Goal: Transaction & Acquisition: Purchase product/service

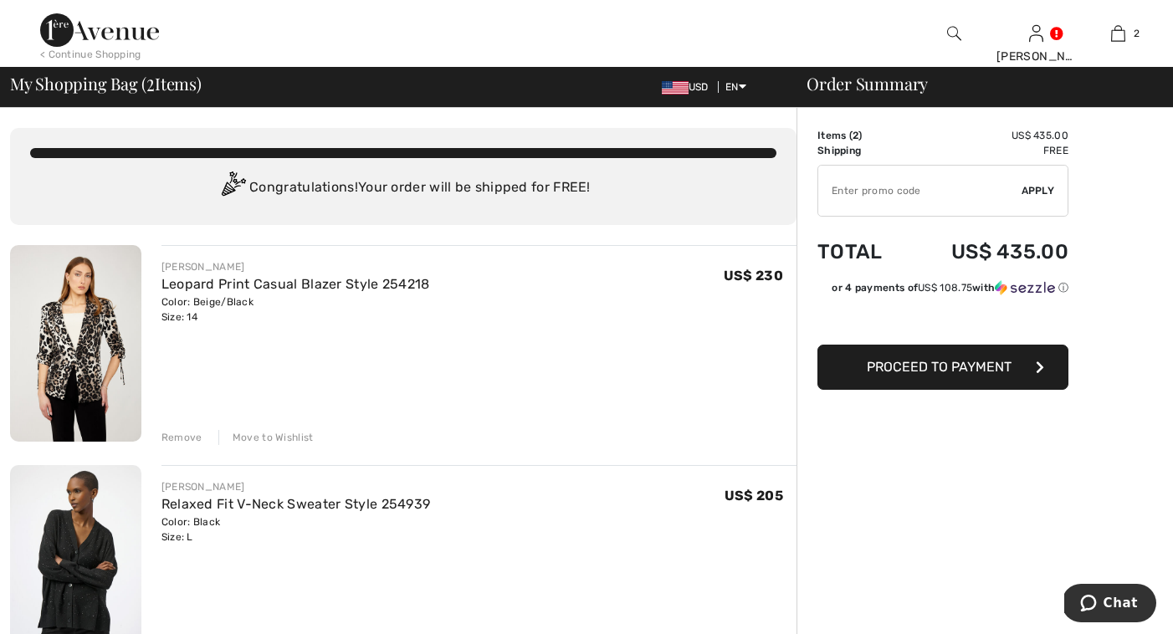
click at [294, 437] on div "Move to Wishlist" at bounding box center [265, 437] width 95 height 15
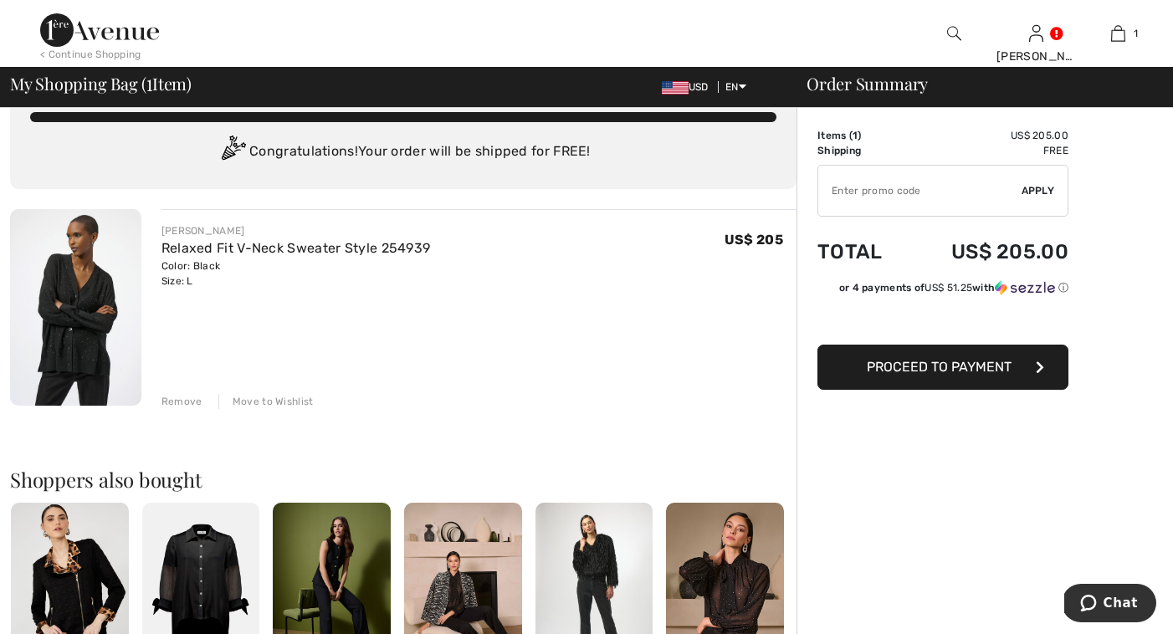
scroll to position [38, 0]
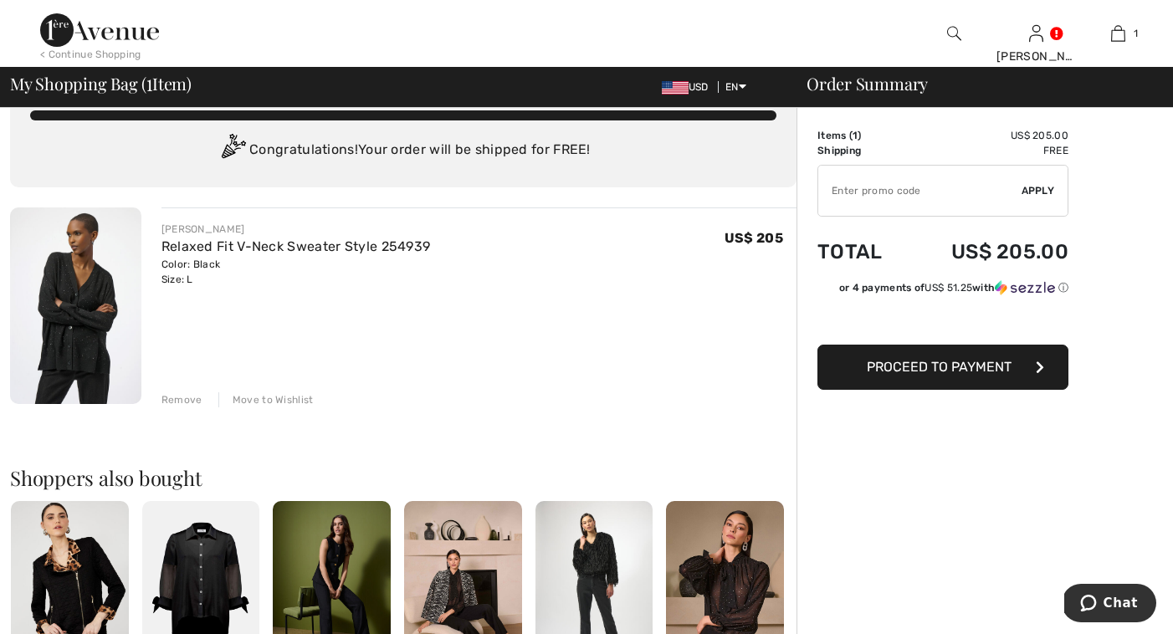
click at [77, 304] on img at bounding box center [75, 305] width 131 height 197
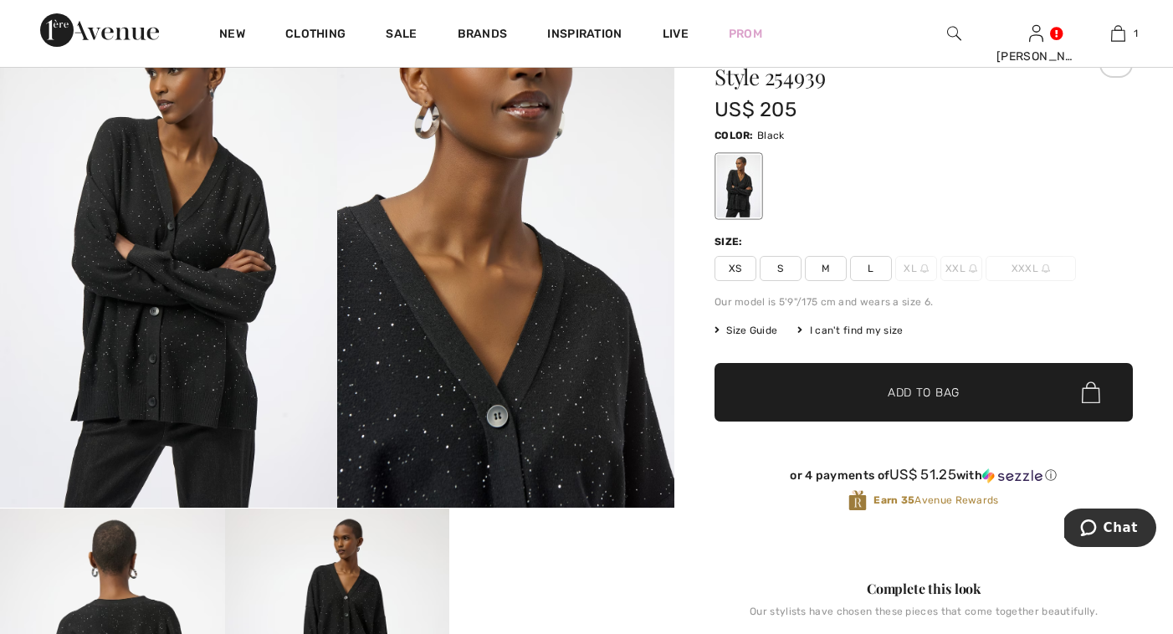
scroll to position [86, 0]
